Goal: Task Accomplishment & Management: Manage account settings

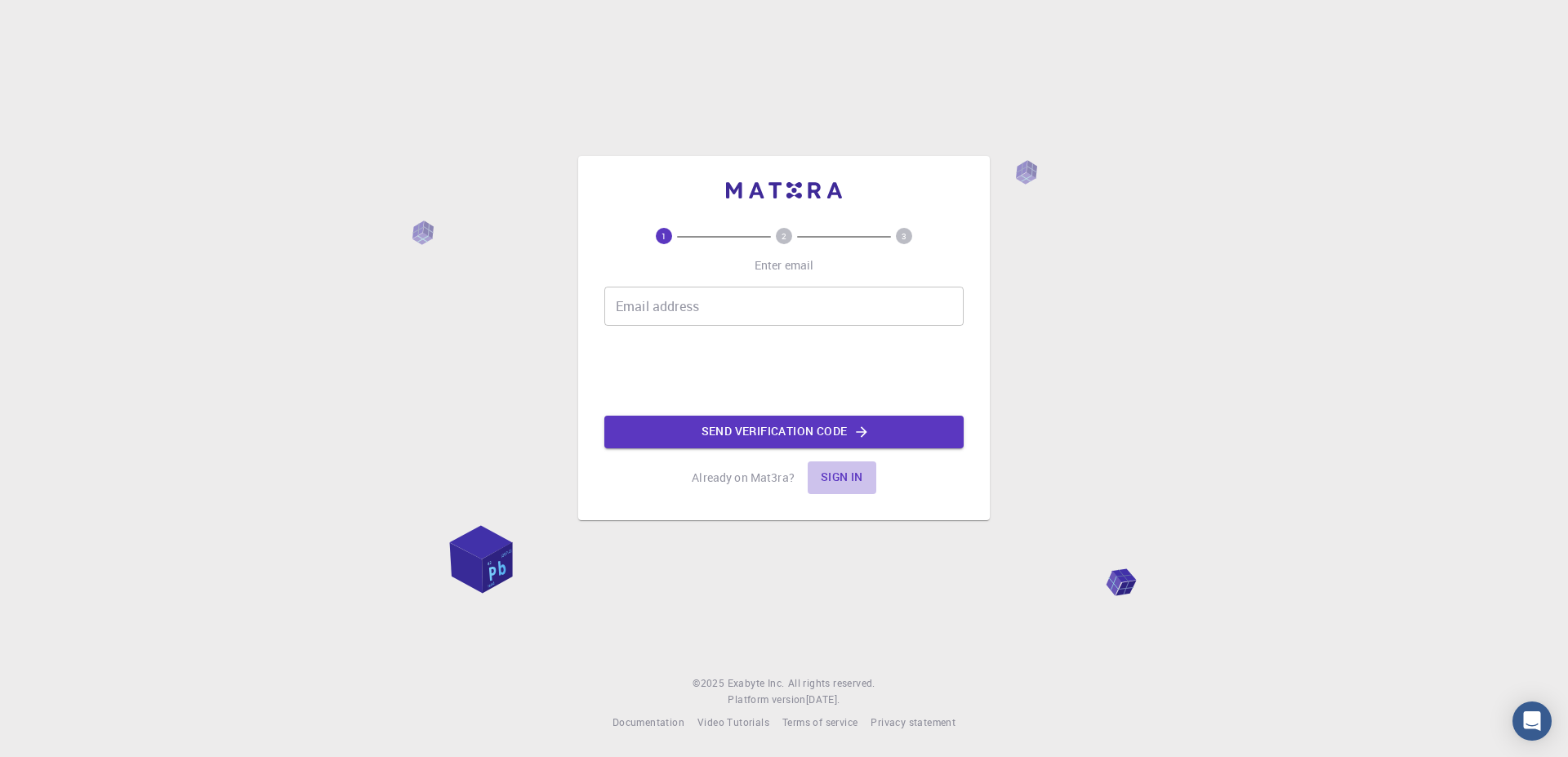
click at [843, 480] on button "Sign in" at bounding box center [842, 478] width 69 height 33
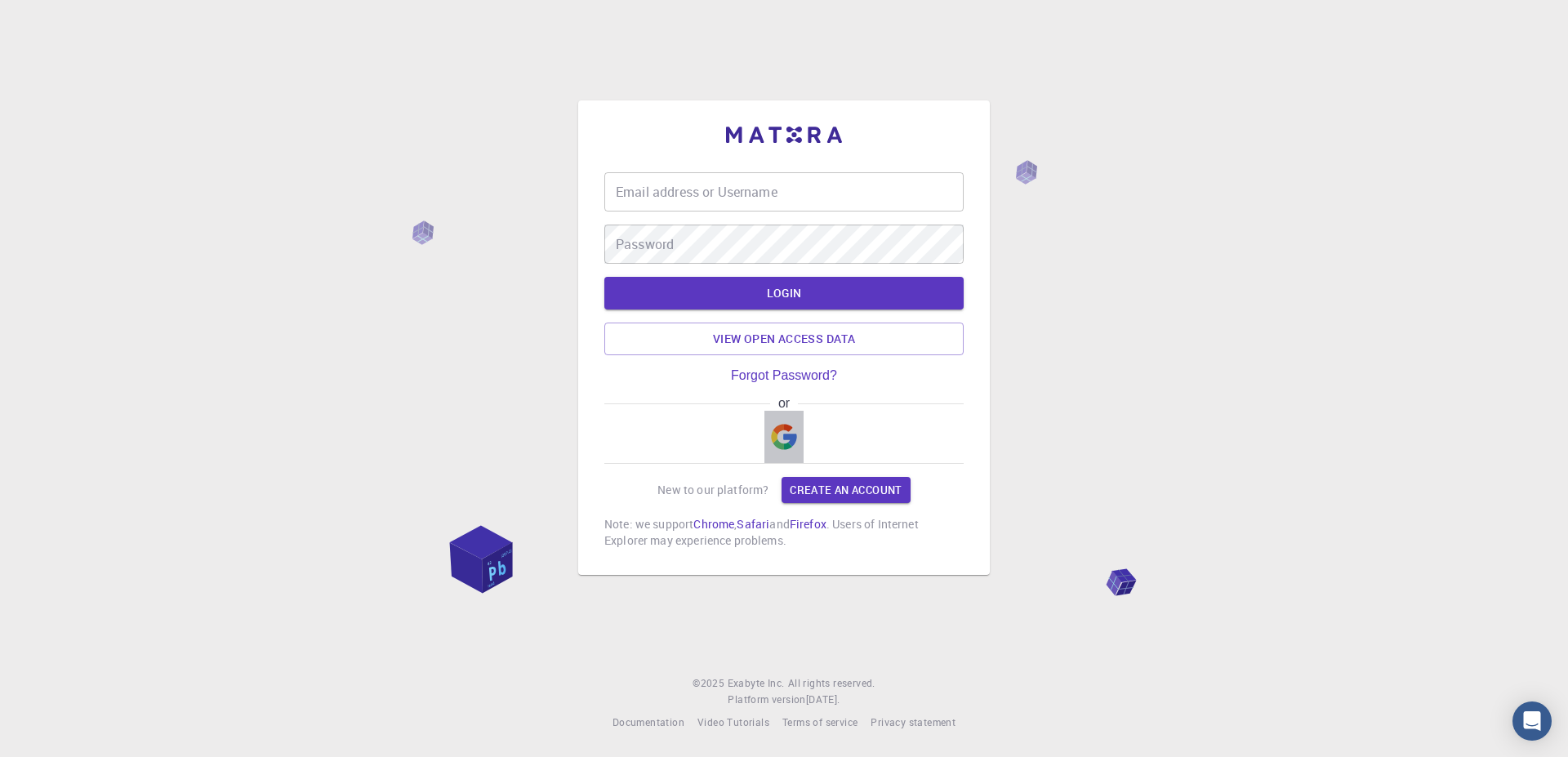
click at [772, 443] on img "button" at bounding box center [784, 437] width 26 height 26
